Goal: Find specific page/section: Find specific page/section

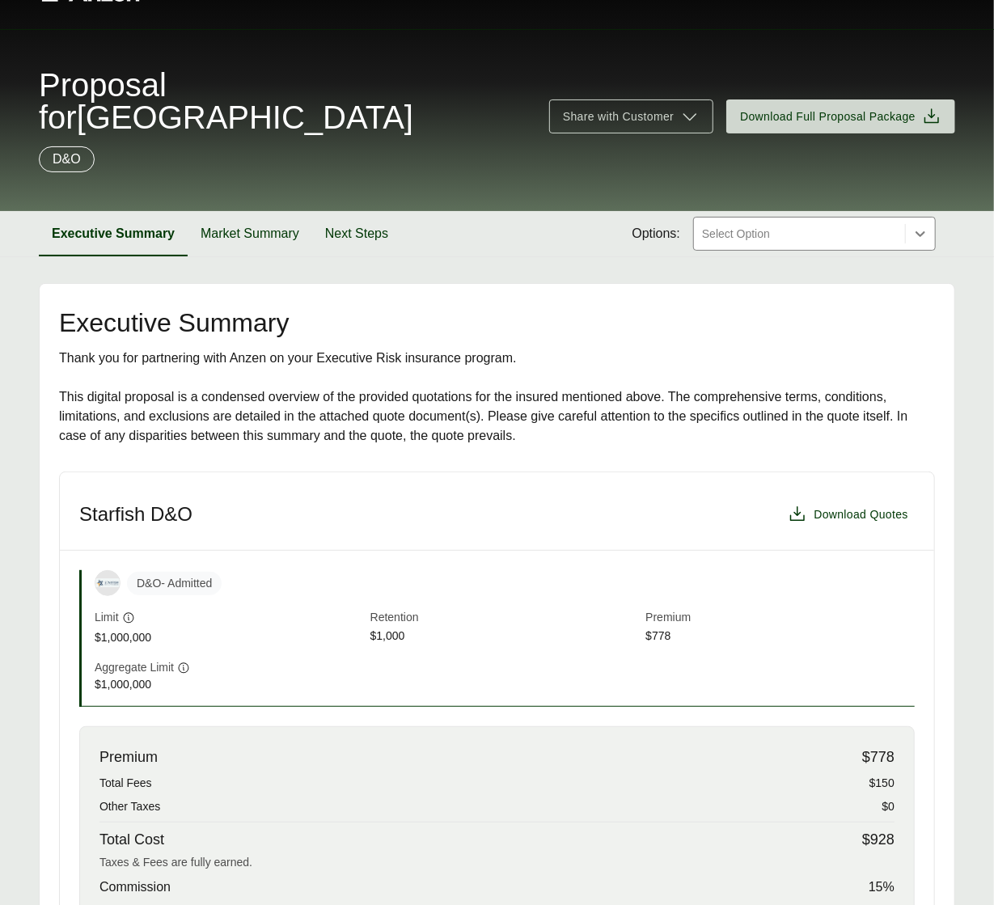
scroll to position [146, 0]
